Goal: Transaction & Acquisition: Purchase product/service

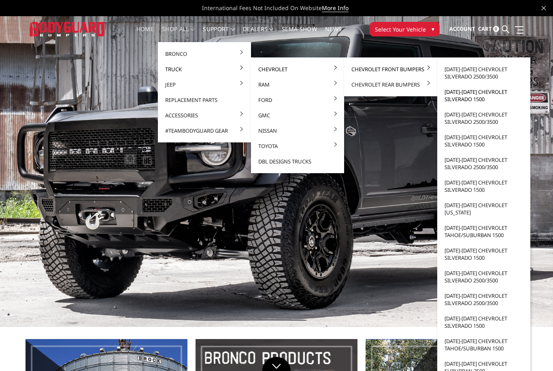
click at [464, 97] on link "[DATE]-[DATE] Chevrolet Silverado 1500" at bounding box center [483, 95] width 87 height 23
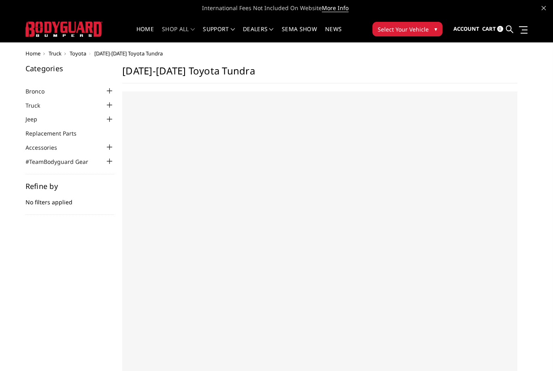
select select "US"
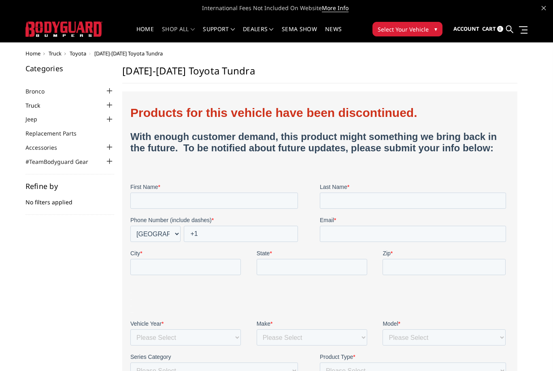
click at [34, 106] on link "Truck" at bounding box center [37, 105] width 25 height 8
click at [108, 104] on div at bounding box center [109, 105] width 10 height 10
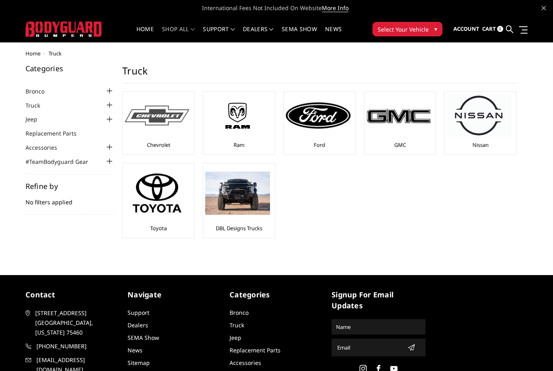
click at [159, 114] on img at bounding box center [157, 116] width 65 height 20
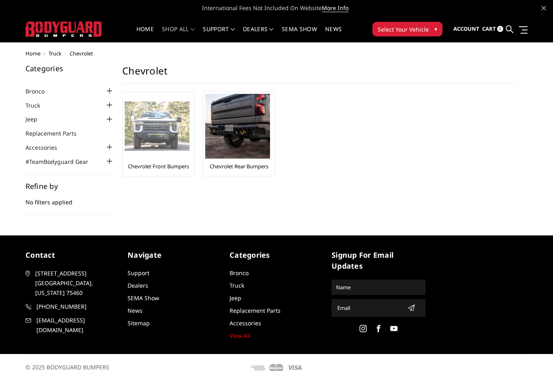
click at [155, 123] on img at bounding box center [157, 127] width 65 height 50
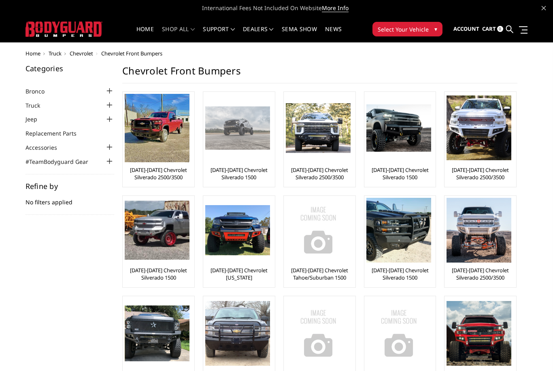
click at [240, 131] on img at bounding box center [237, 127] width 65 height 43
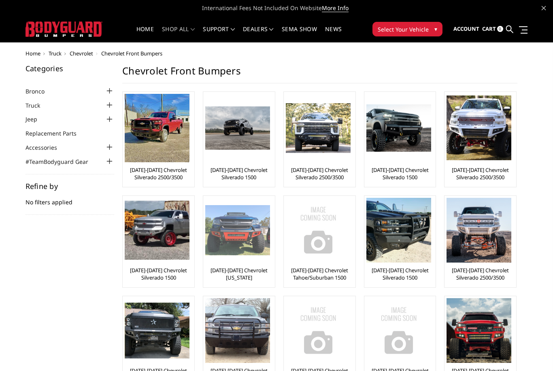
click at [237, 235] on img at bounding box center [237, 230] width 65 height 50
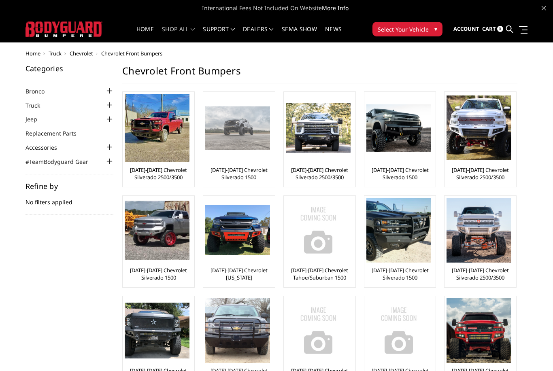
click at [234, 131] on img at bounding box center [237, 127] width 65 height 43
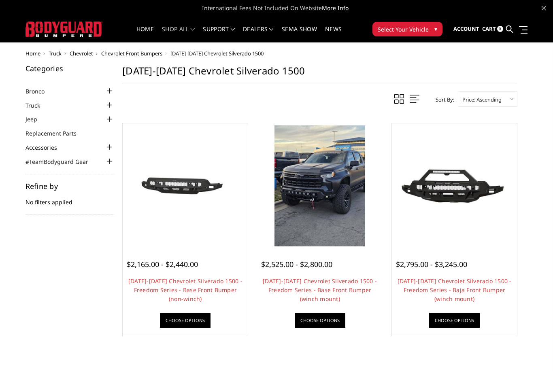
click at [312, 190] on img at bounding box center [319, 185] width 91 height 121
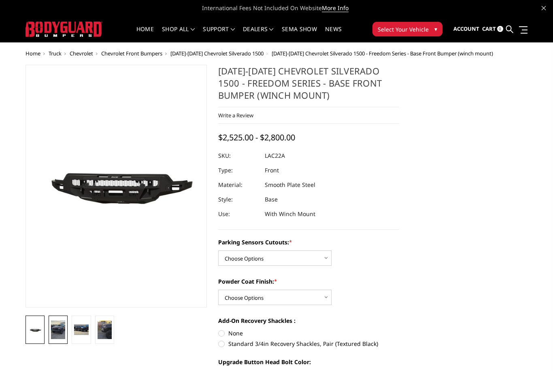
click at [61, 331] on img at bounding box center [58, 329] width 14 height 19
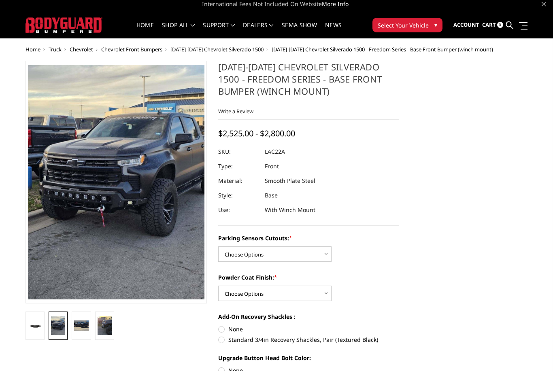
scroll to position [15, 0]
